Goal: Task Accomplishment & Management: Manage account settings

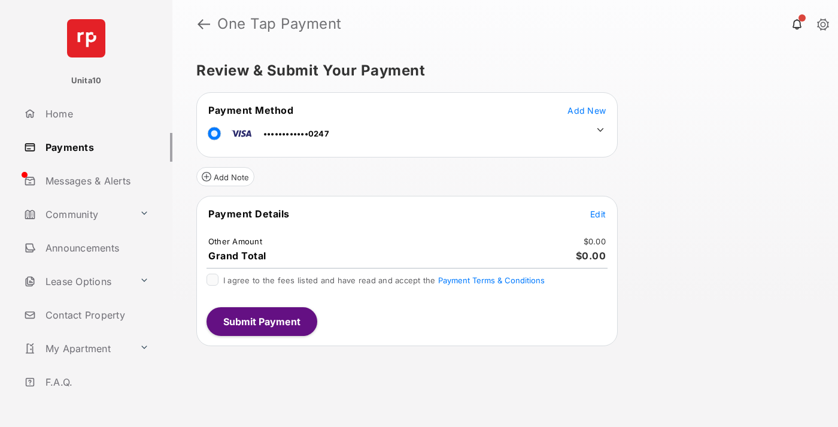
click at [598, 214] on span "Edit" at bounding box center [598, 214] width 16 height 10
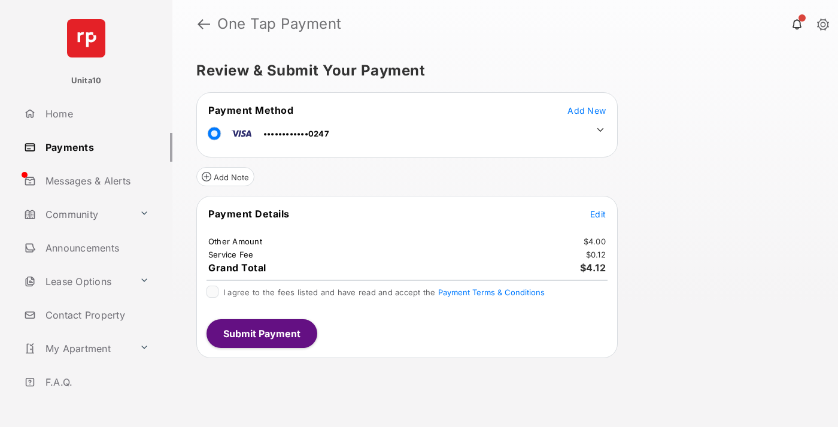
click at [600, 130] on icon at bounding box center [600, 130] width 11 height 11
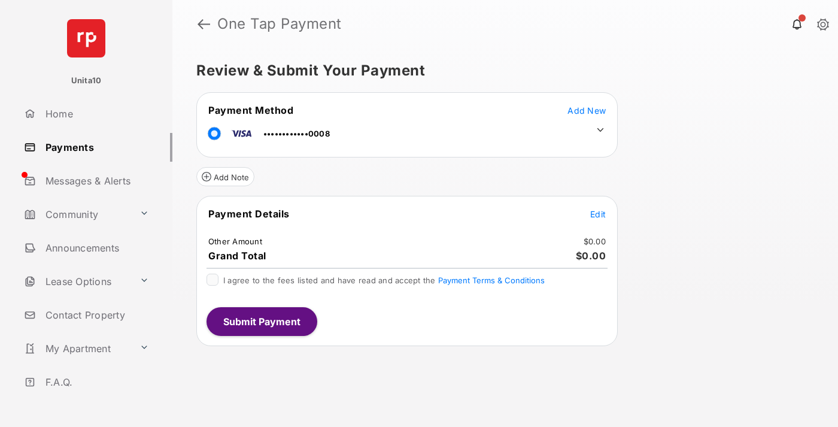
click at [598, 214] on span "Edit" at bounding box center [598, 214] width 16 height 10
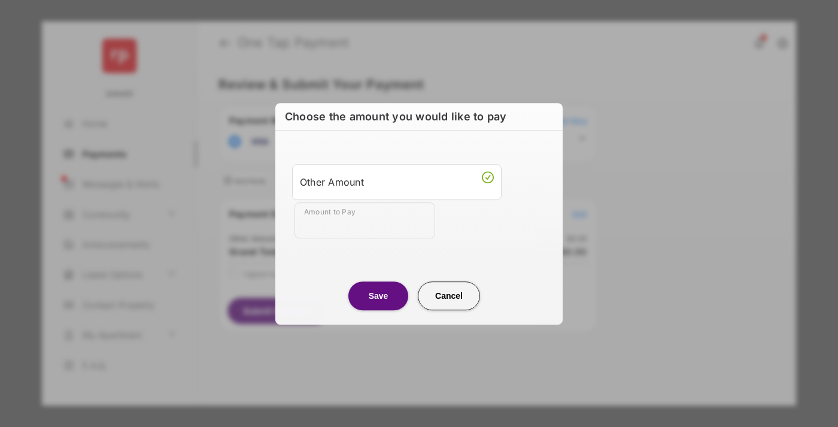
click at [397, 181] on div "Other Amount" at bounding box center [397, 182] width 194 height 20
type input "****"
click at [378, 295] on button "Save" at bounding box center [378, 295] width 60 height 29
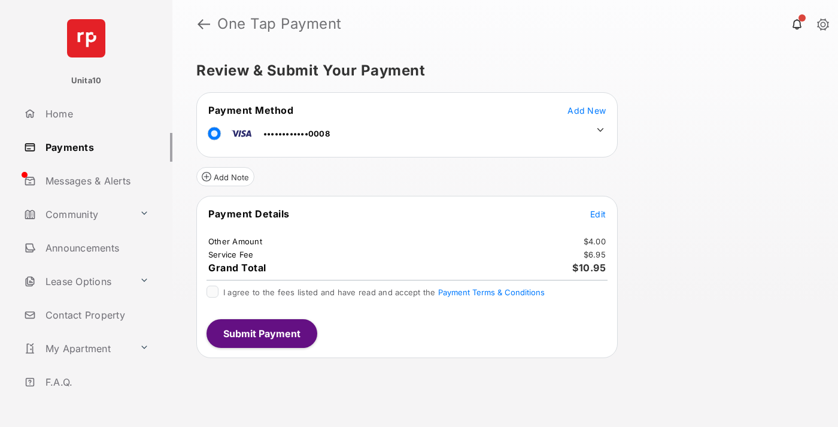
click at [600, 130] on icon at bounding box center [600, 130] width 11 height 11
